Goal: Transaction & Acquisition: Purchase product/service

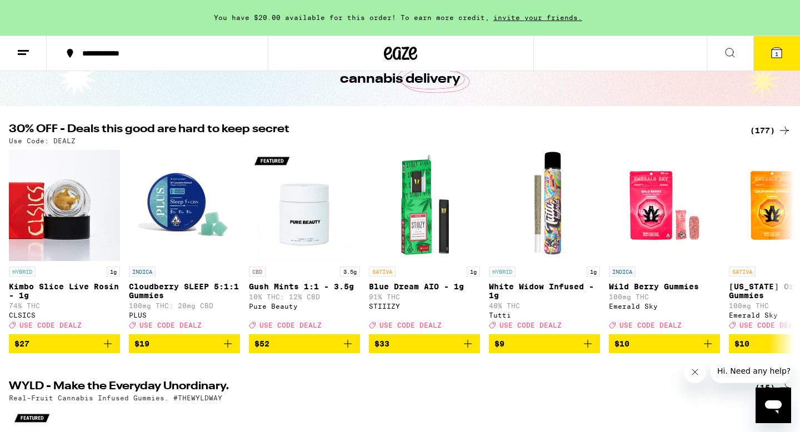
click at [767, 127] on div "(177)" at bounding box center [770, 130] width 41 height 13
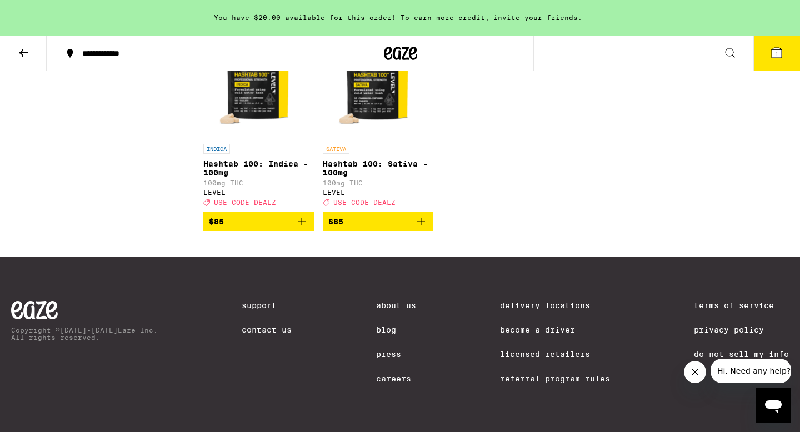
scroll to position [7628, 0]
